Goal: Task Accomplishment & Management: Manage account settings

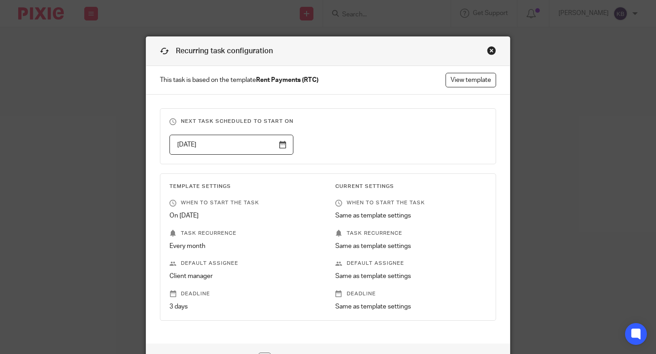
click at [492, 50] on div "Close this dialog window" at bounding box center [491, 50] width 9 height 9
